Goal: Task Accomplishment & Management: Use online tool/utility

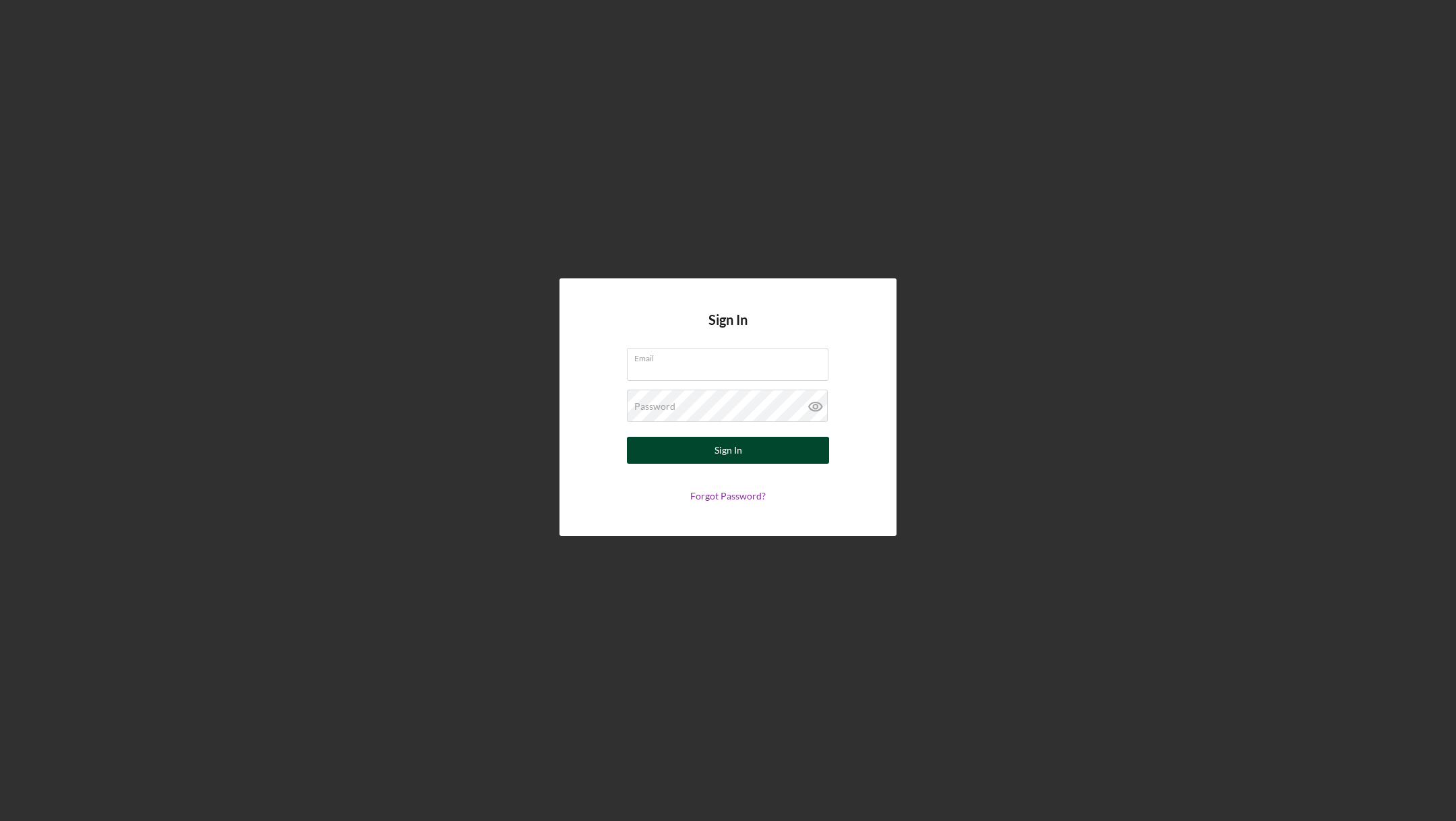
type input "[EMAIL_ADDRESS][DOMAIN_NAME]"
click at [664, 453] on button "Sign In" at bounding box center [728, 450] width 202 height 27
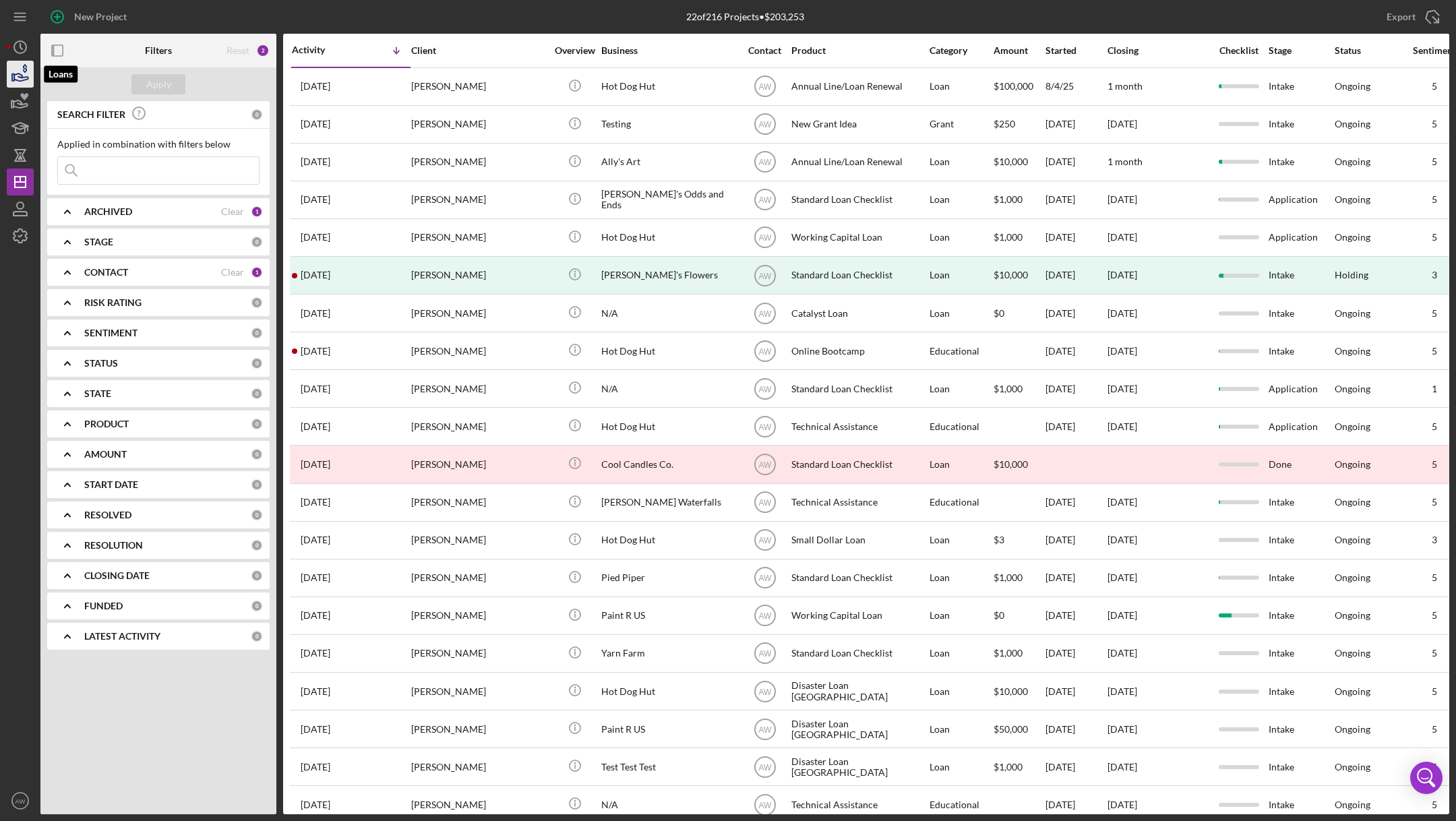
click at [19, 73] on icon "button" at bounding box center [21, 77] width 14 height 8
